Goal: Task Accomplishment & Management: Manage account settings

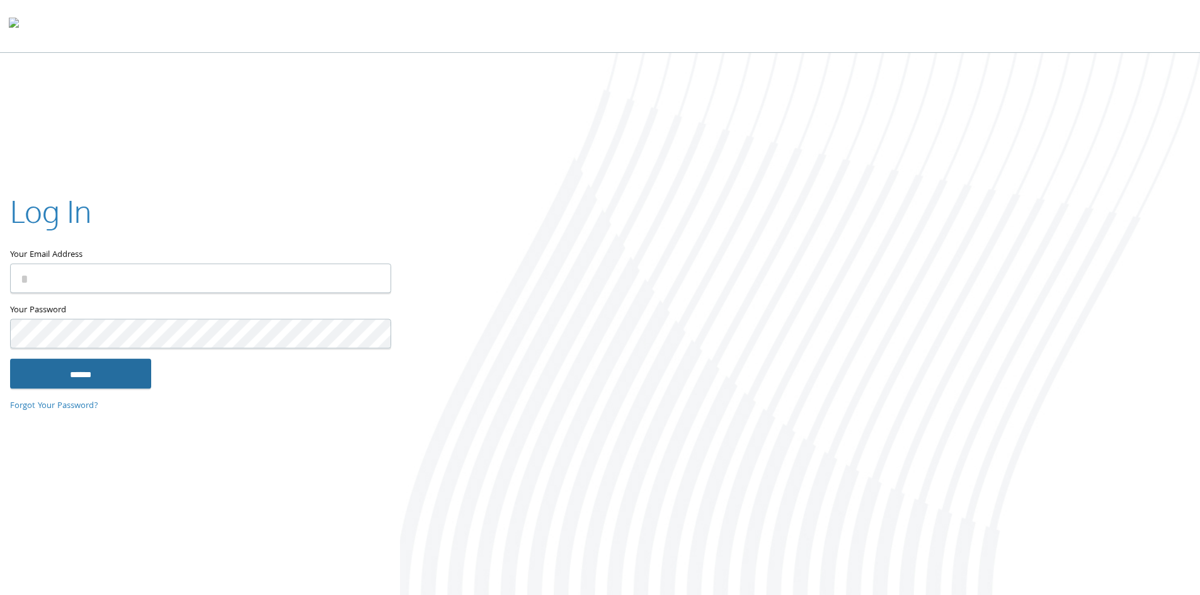
type input "**********"
click at [71, 383] on input "******" at bounding box center [80, 373] width 141 height 30
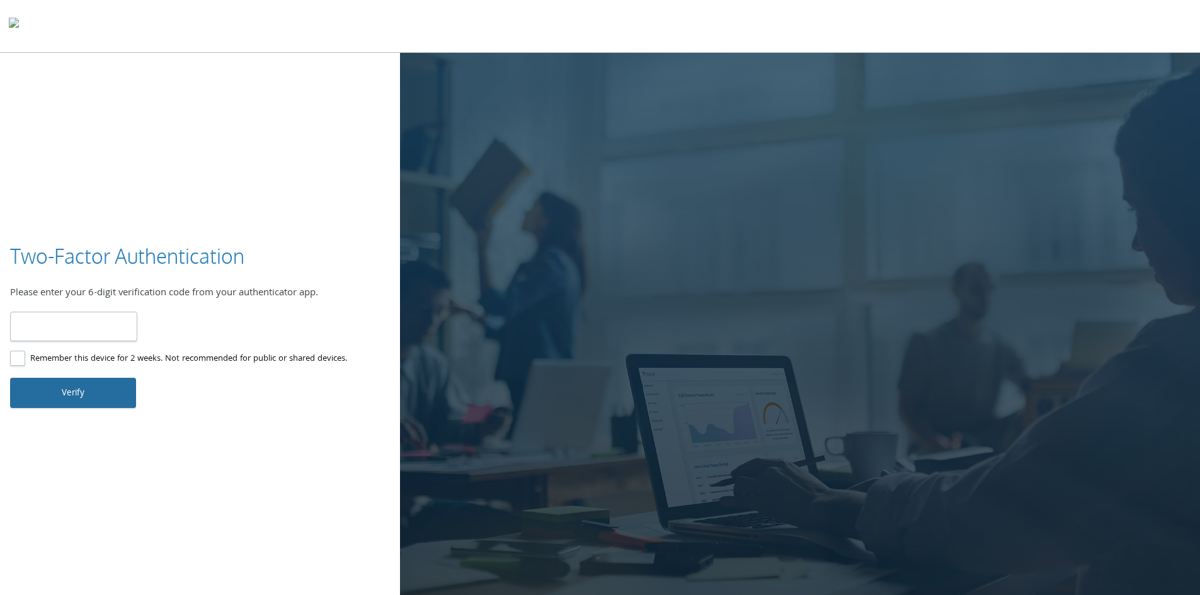
type input "******"
click at [60, 394] on button "Verify" at bounding box center [73, 393] width 126 height 30
